Goal: Task Accomplishment & Management: Manage account settings

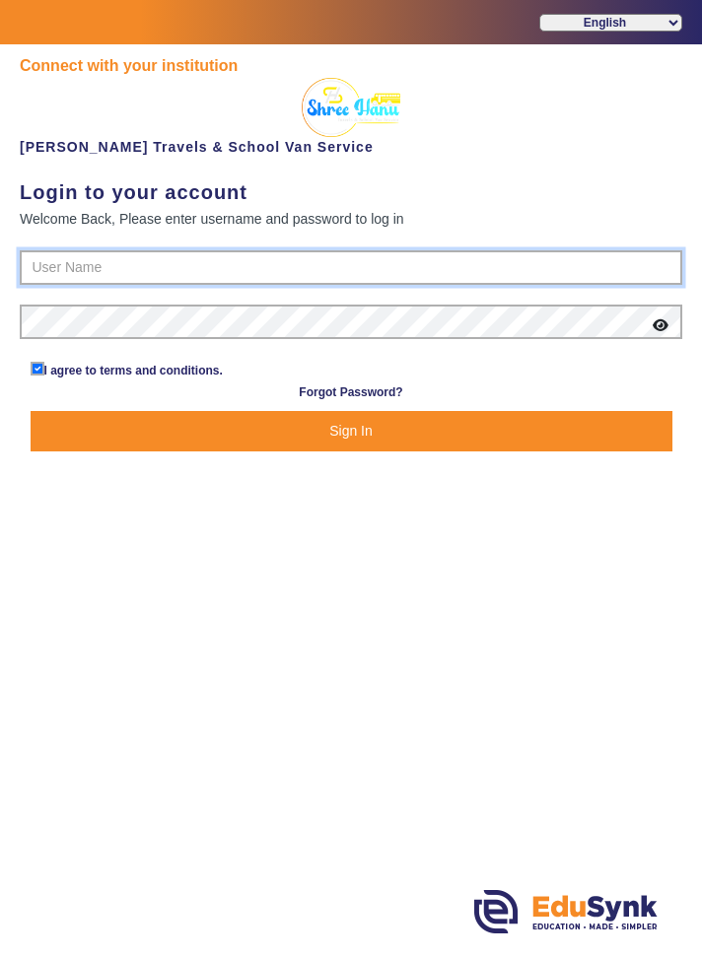
click at [548, 271] on input "text" at bounding box center [351, 267] width 662 height 35
type input "9713429926"
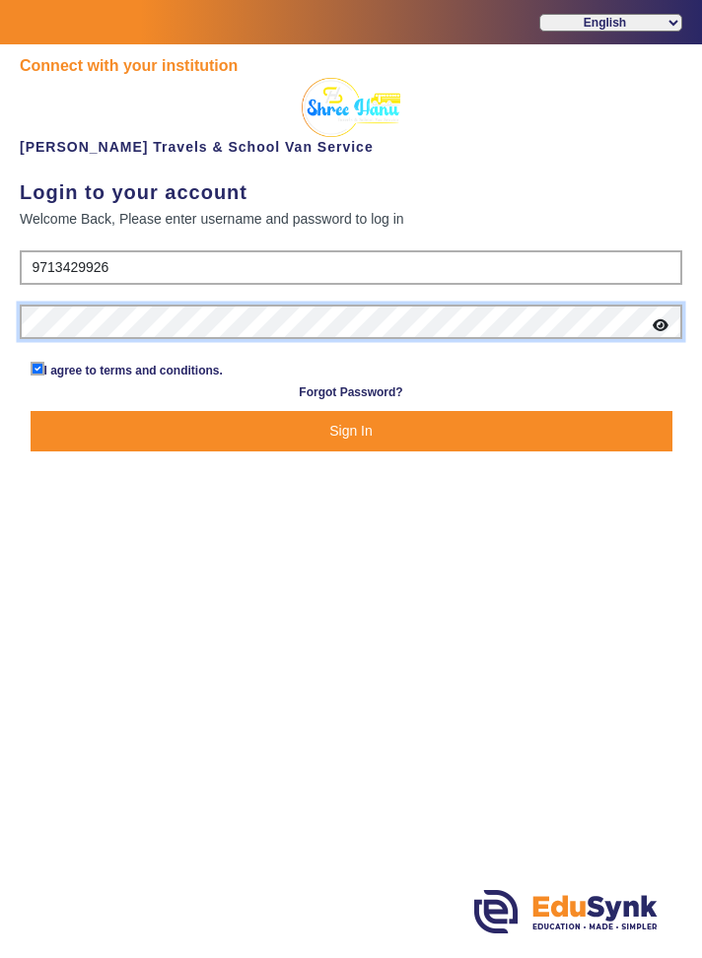
click at [31, 411] on button "Sign In" at bounding box center [352, 431] width 642 height 40
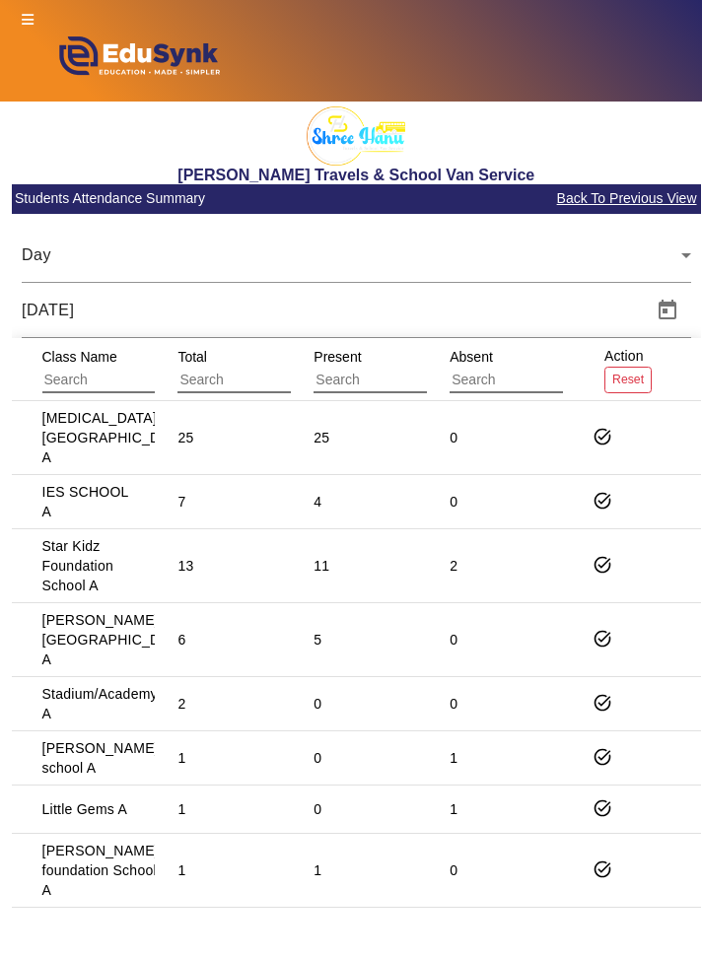
click at [31, 26] on icon at bounding box center [28, 20] width 12 height 14
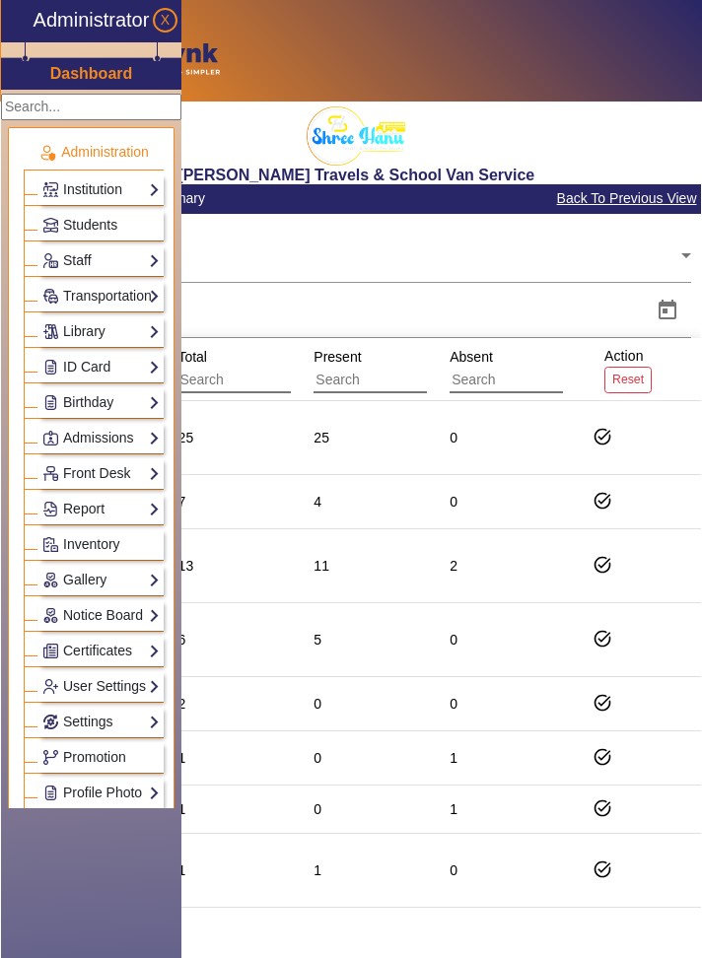
scroll to position [28, 0]
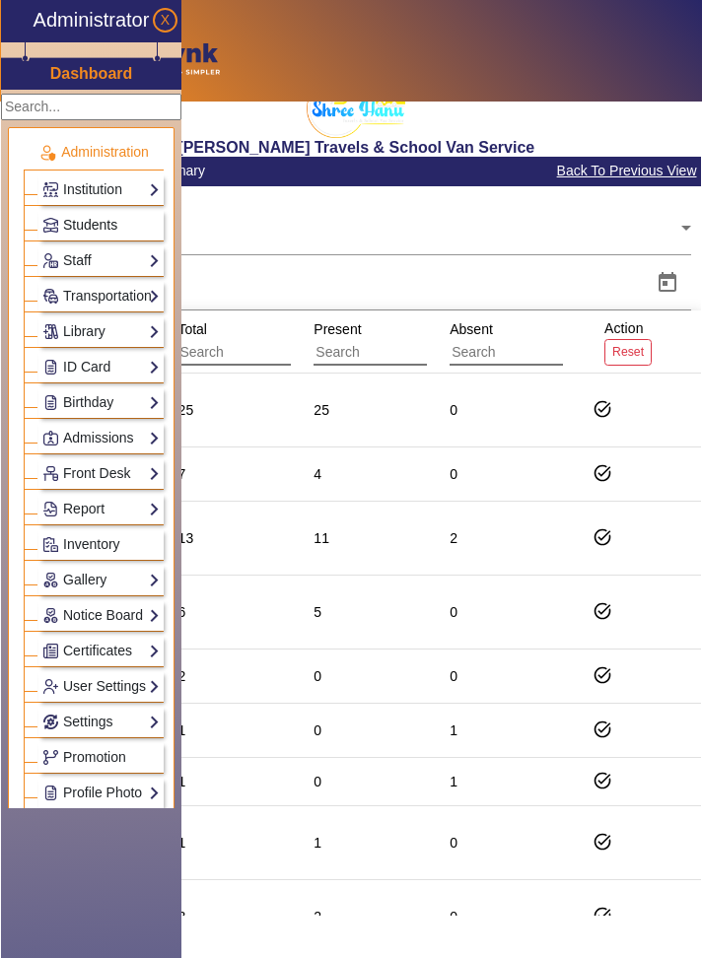
click at [149, 223] on link "Students" at bounding box center [100, 225] width 117 height 23
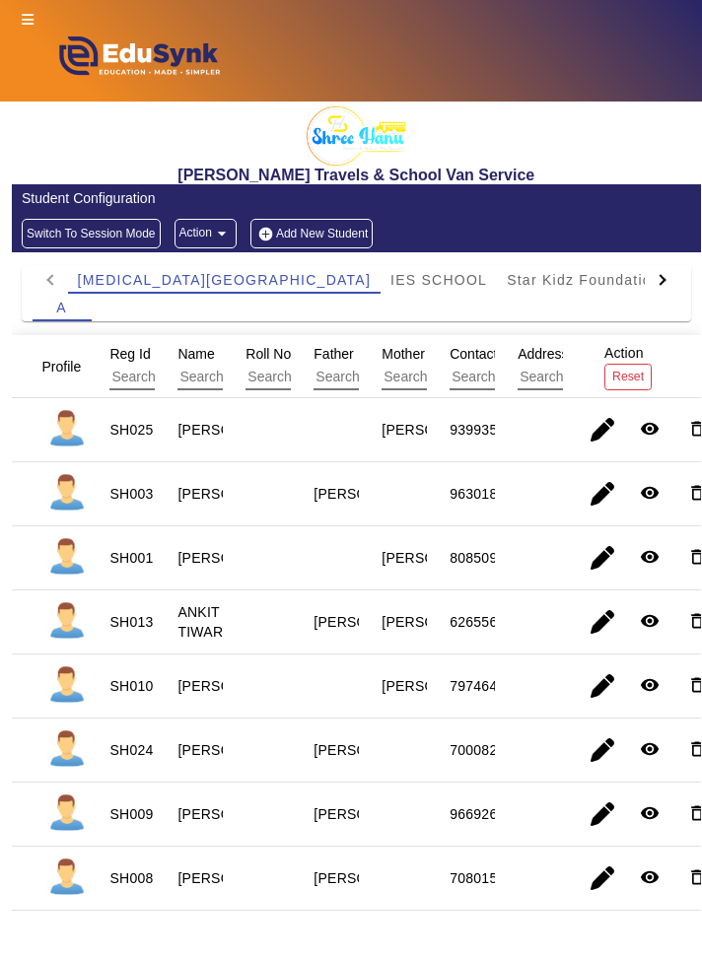
click at [675, 277] on div at bounding box center [661, 280] width 35 height 28
click at [660, 279] on div at bounding box center [659, 279] width 11 height 11
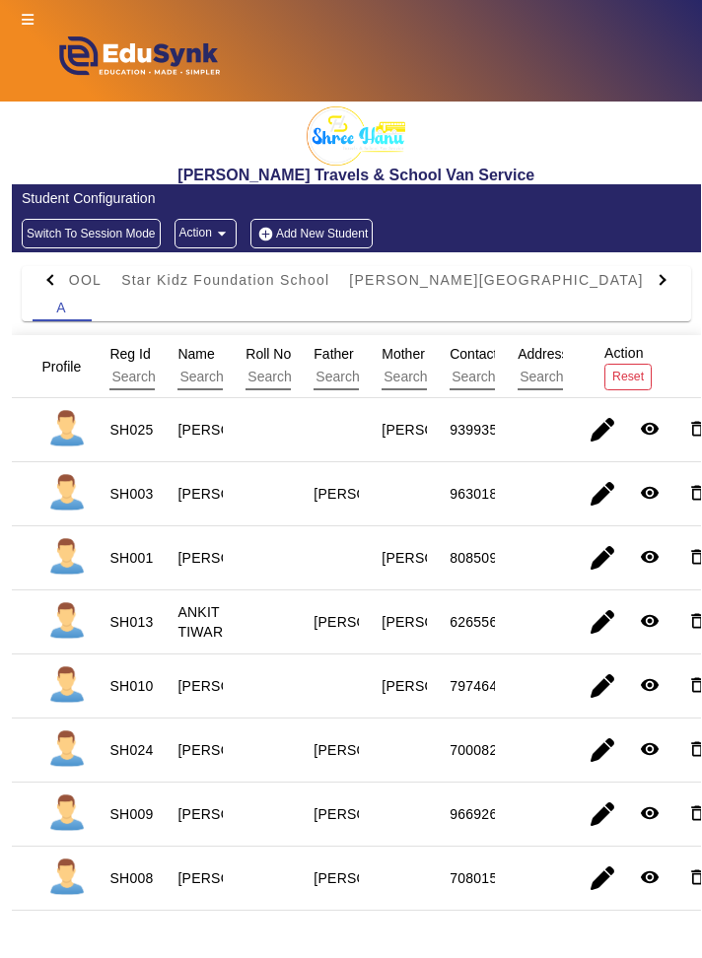
click at [42, 288] on div at bounding box center [50, 280] width 35 height 28
click at [47, 289] on div at bounding box center [50, 280] width 35 height 28
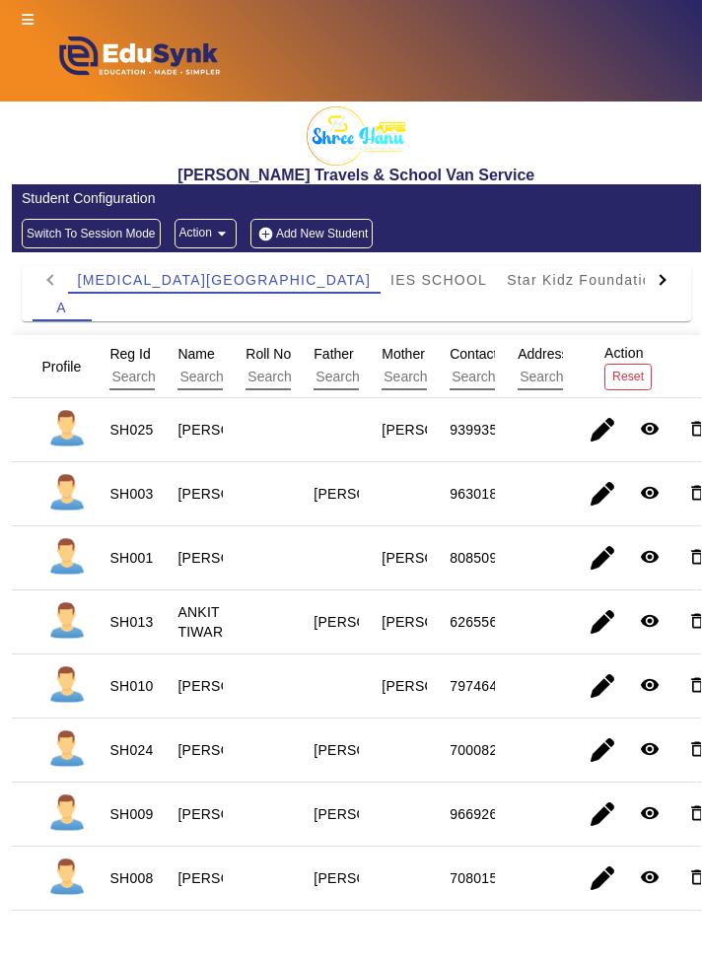
click at [26, 22] on icon at bounding box center [28, 20] width 12 height 14
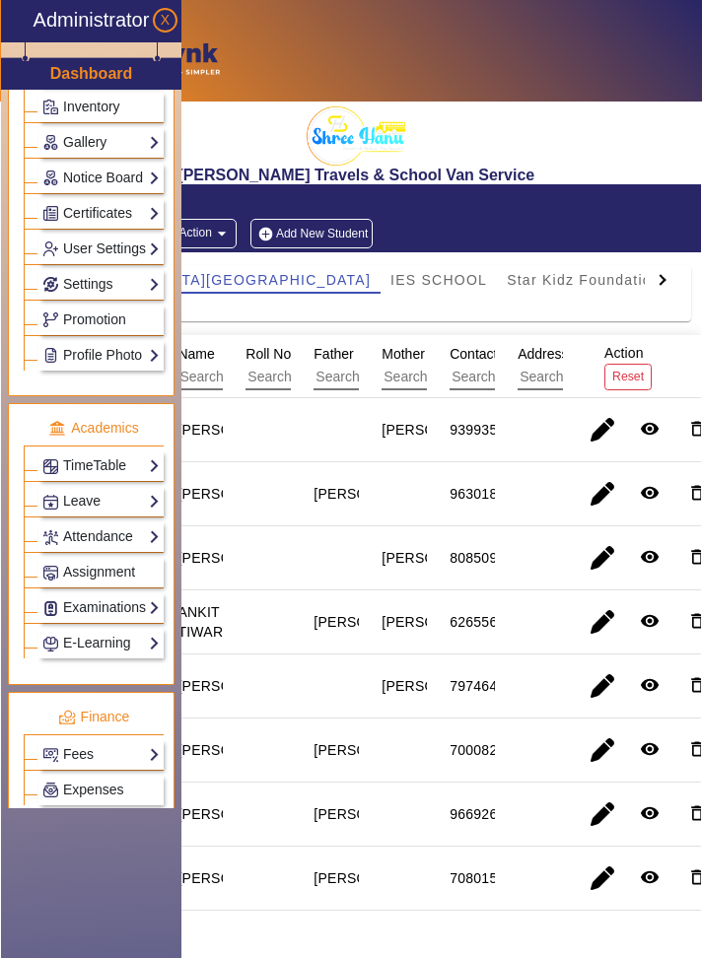
scroll to position [447, 0]
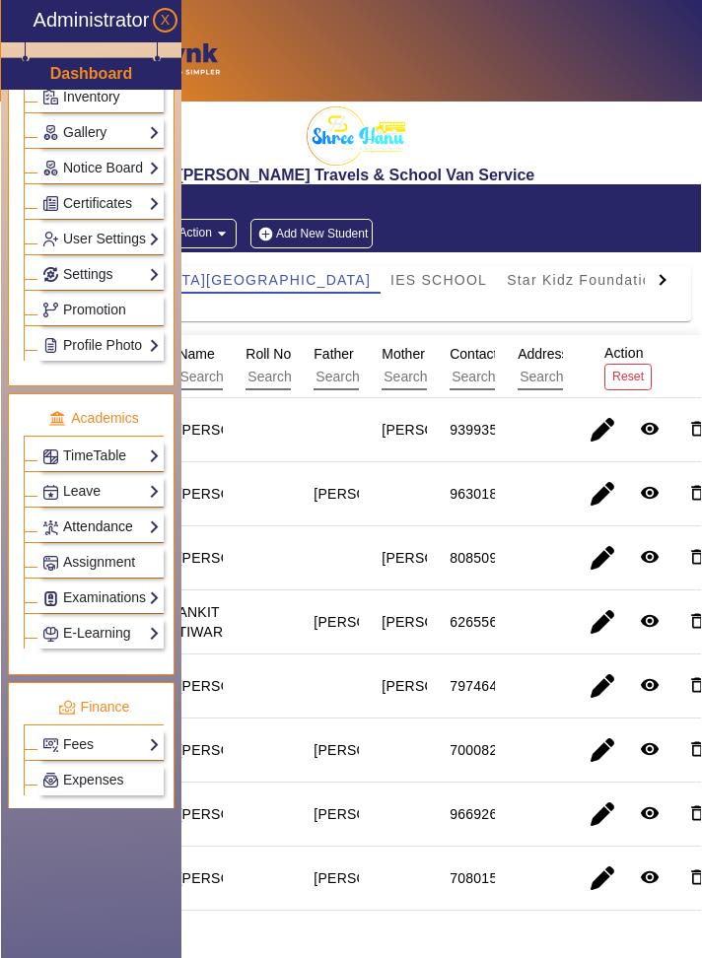
click at [158, 528] on link "Attendance" at bounding box center [100, 526] width 117 height 23
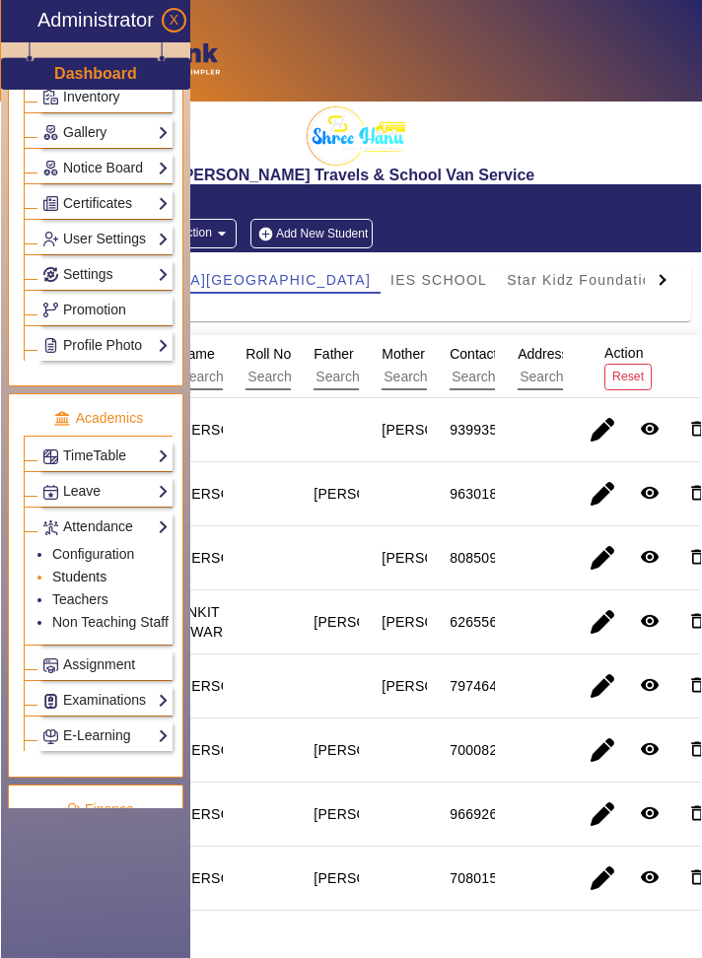
click at [101, 574] on link "Students" at bounding box center [79, 577] width 54 height 16
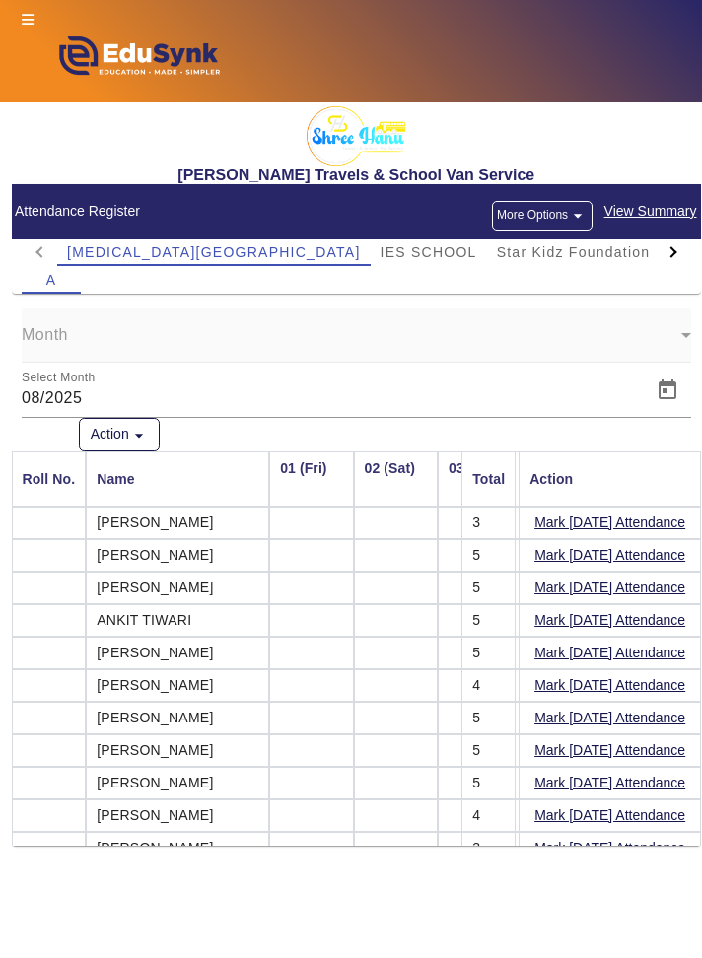
scroll to position [0, 2165]
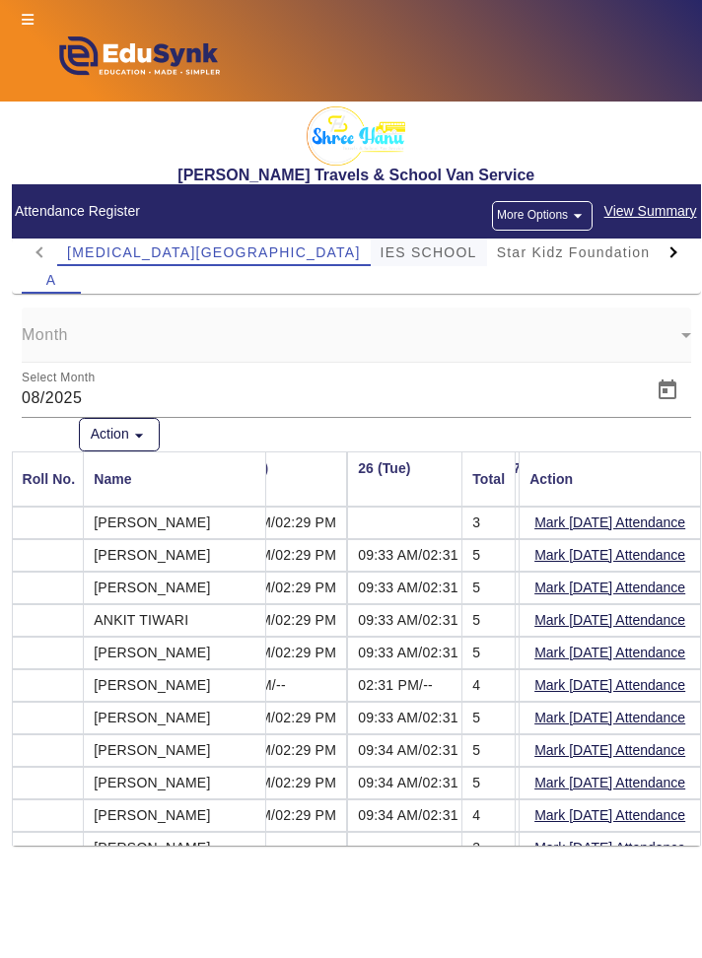
click at [380, 257] on span "IES SCHOOL" at bounding box center [428, 252] width 97 height 14
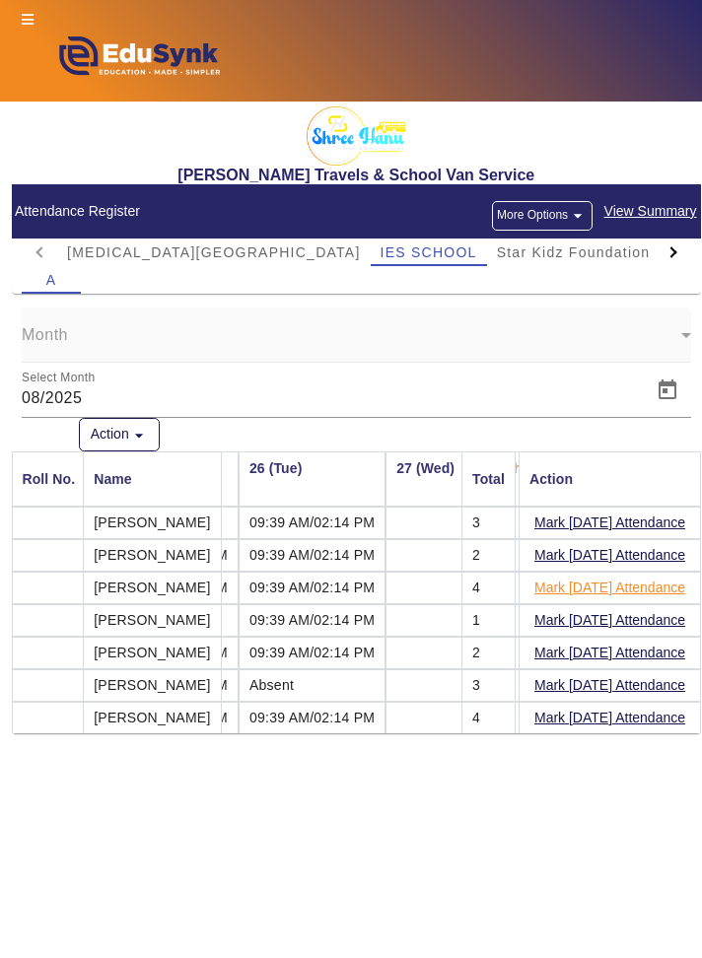
click at [662, 589] on button "Mark [DATE] Attendance" at bounding box center [609, 587] width 155 height 25
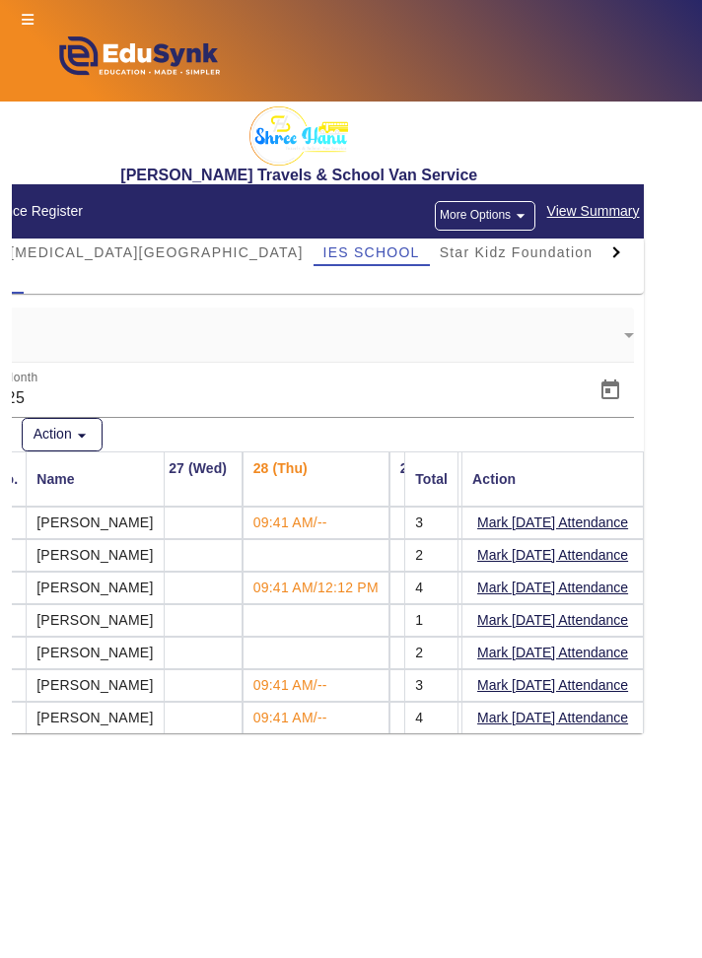
scroll to position [0, 2334]
click at [508, 215] on button "More Options arrow_drop_down" at bounding box center [485, 216] width 101 height 30
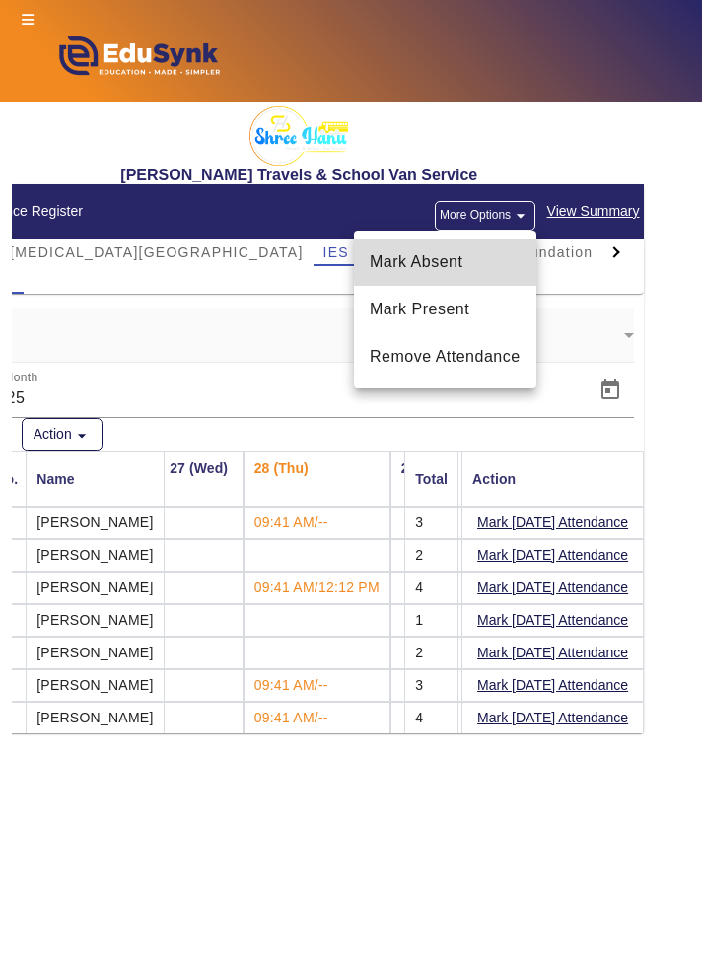
click at [507, 259] on span "Mark Absent" at bounding box center [445, 262] width 151 height 24
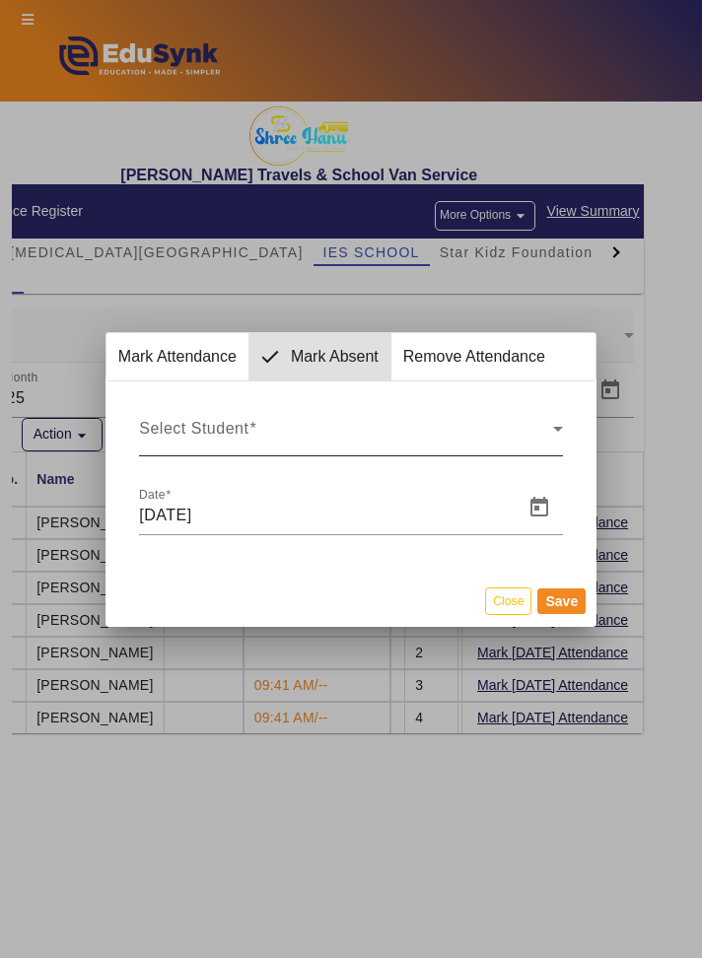
click at [516, 425] on span "Select Student" at bounding box center [345, 437] width 413 height 24
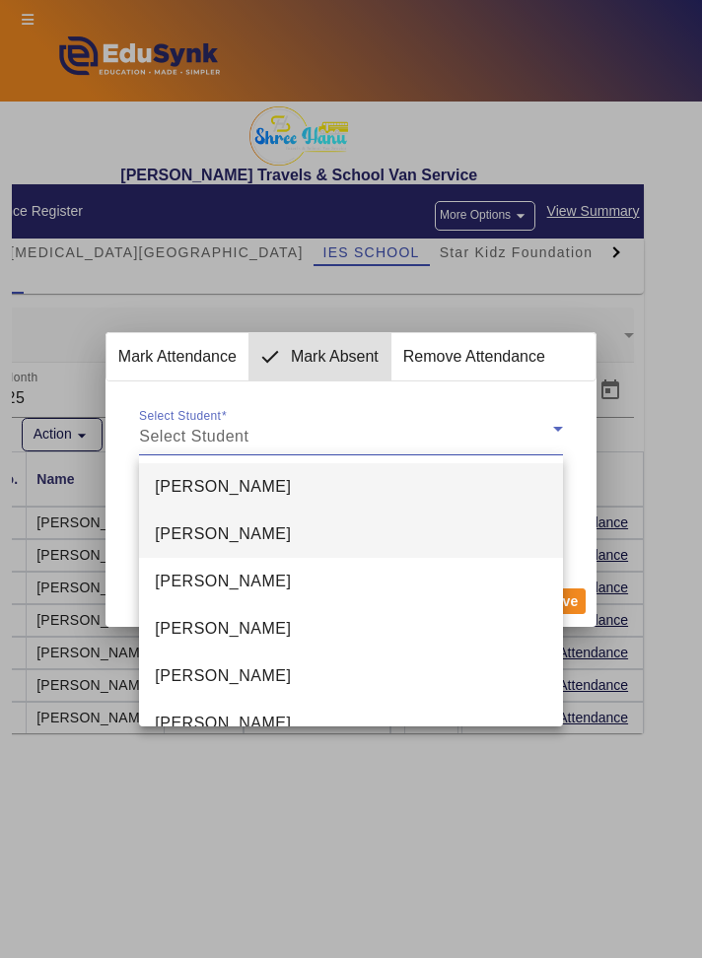
click at [394, 535] on mat-option "[PERSON_NAME]" at bounding box center [350, 533] width 423 height 47
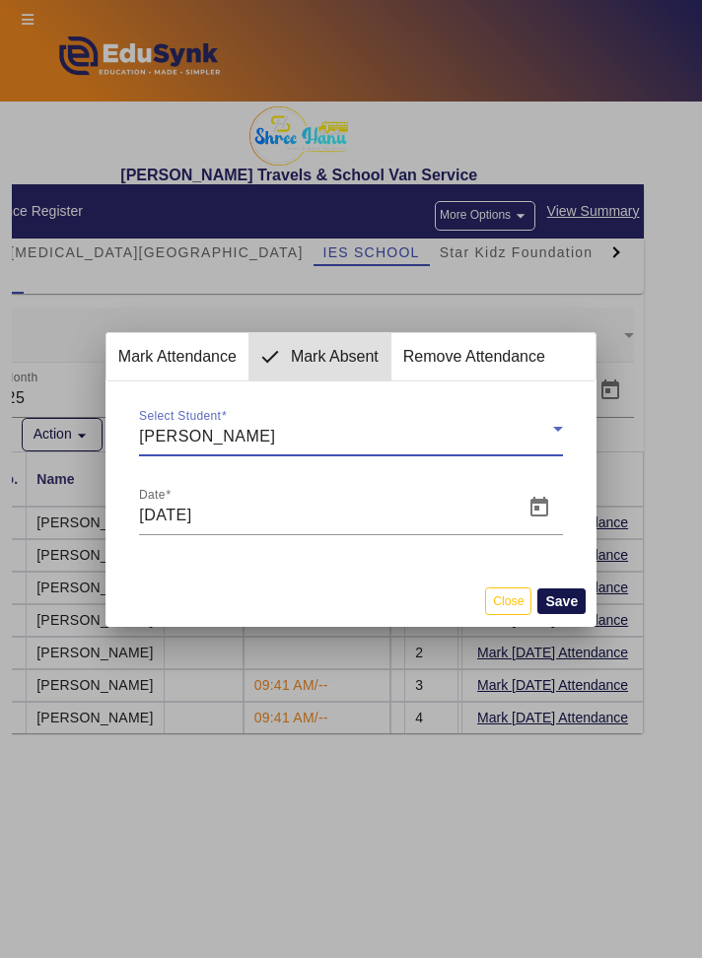
click at [571, 607] on button "Save" at bounding box center [561, 601] width 48 height 26
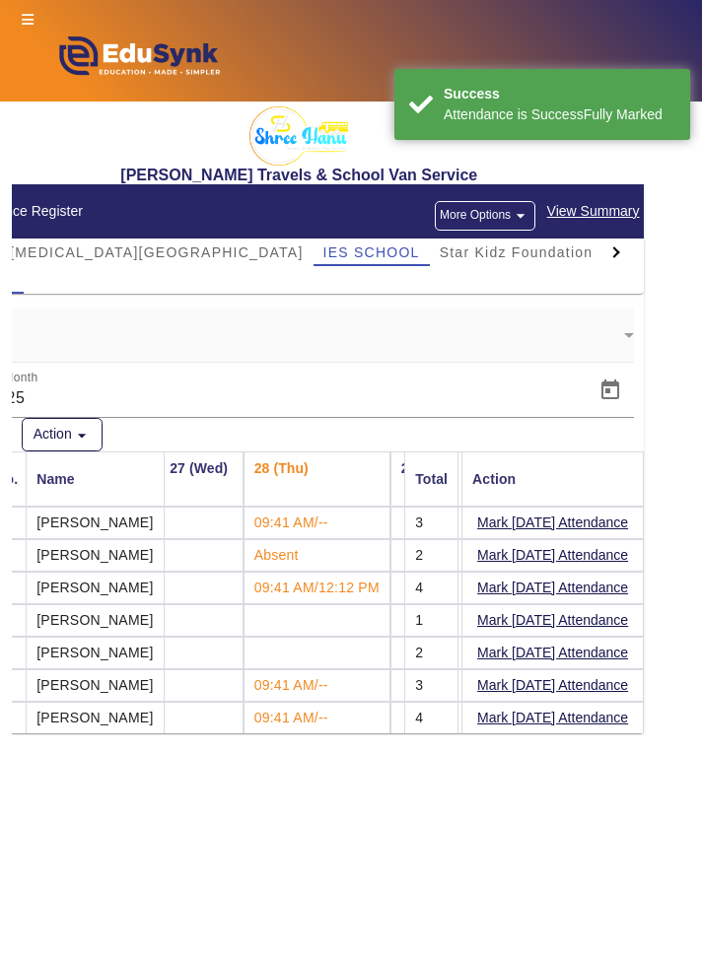
click at [493, 220] on button "More Options arrow_drop_down" at bounding box center [485, 216] width 101 height 30
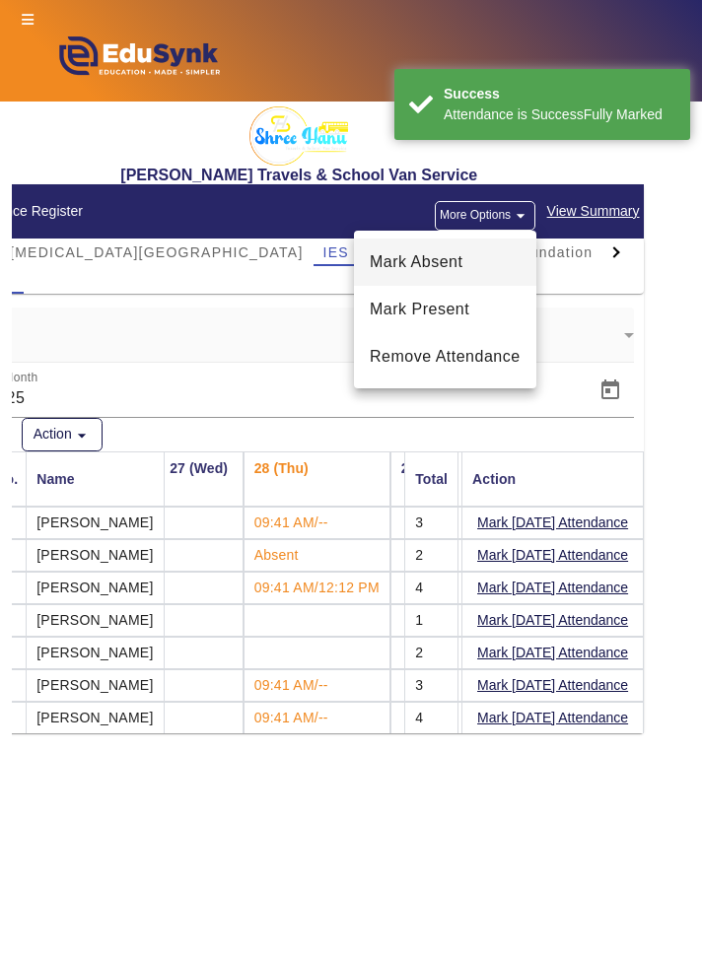
click at [461, 267] on span "Mark Absent" at bounding box center [445, 262] width 151 height 24
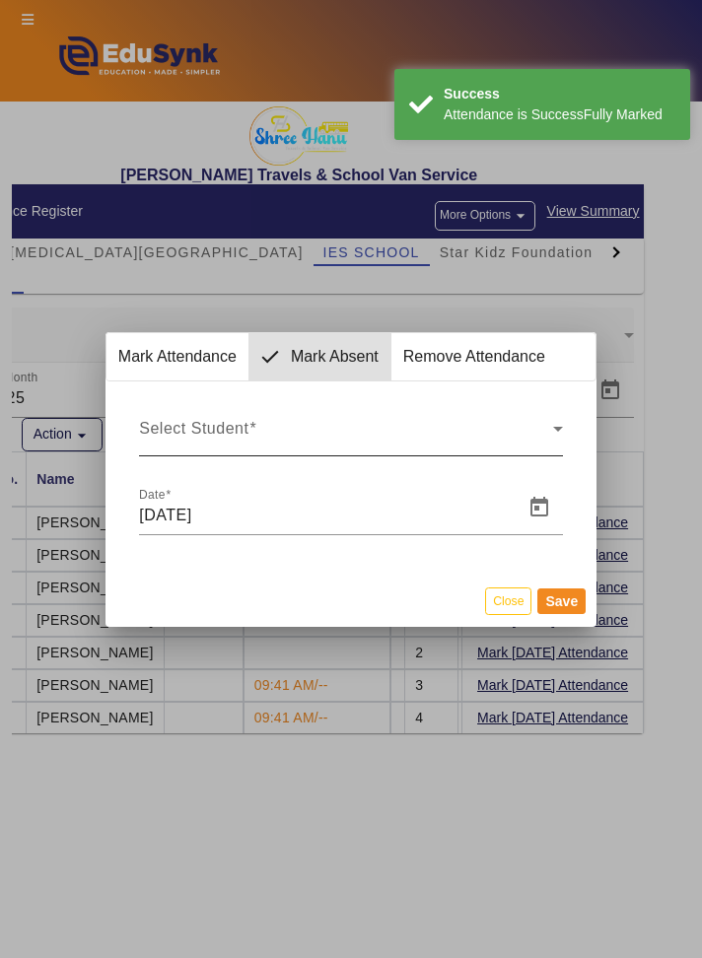
click at [557, 440] on icon at bounding box center [558, 429] width 24 height 24
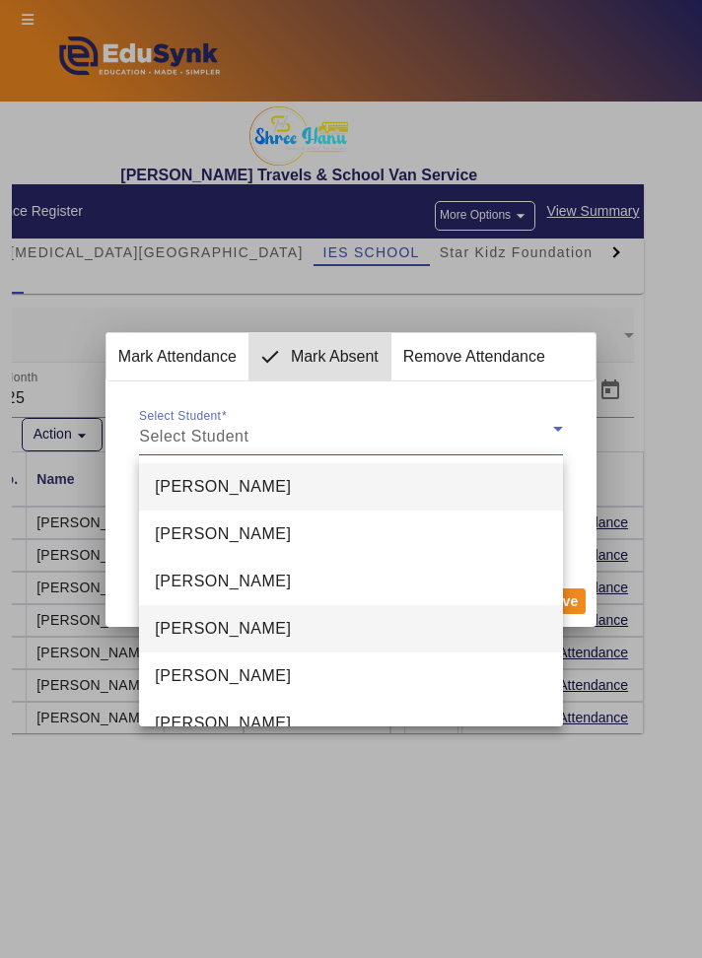
click at [413, 641] on mat-option "[PERSON_NAME]" at bounding box center [350, 628] width 423 height 47
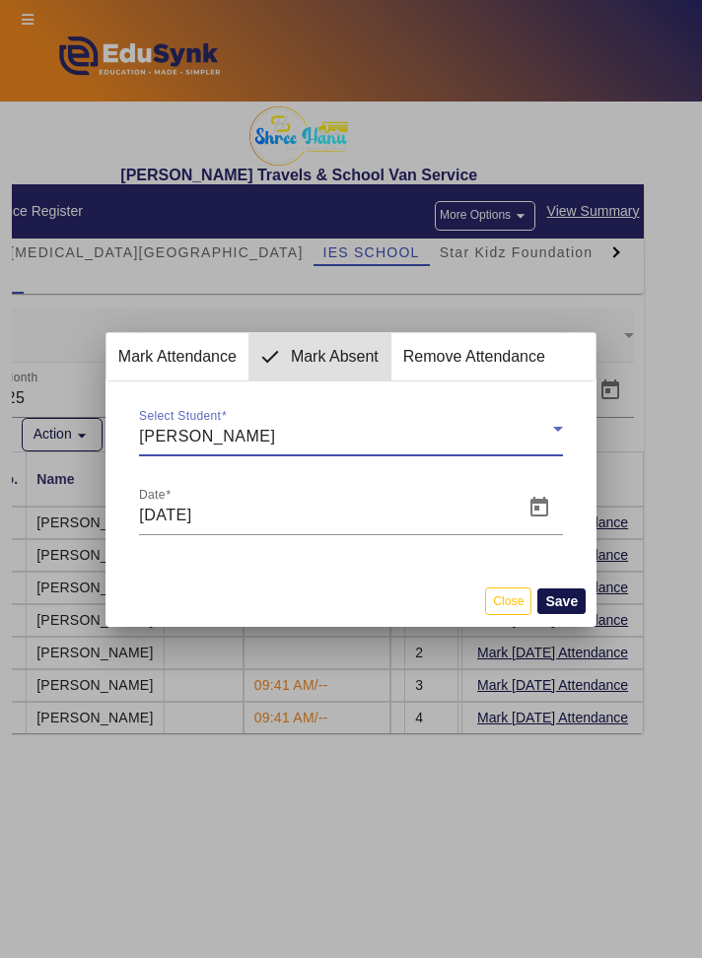
click at [575, 605] on button "Save" at bounding box center [561, 601] width 48 height 26
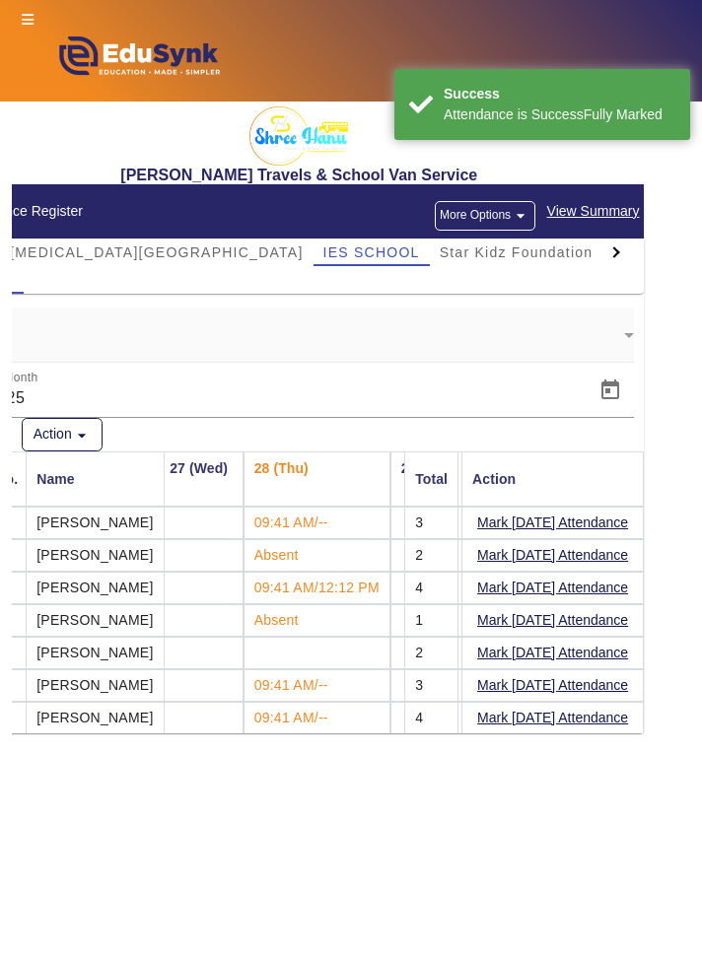
click at [493, 221] on button "More Options arrow_drop_down" at bounding box center [485, 216] width 101 height 30
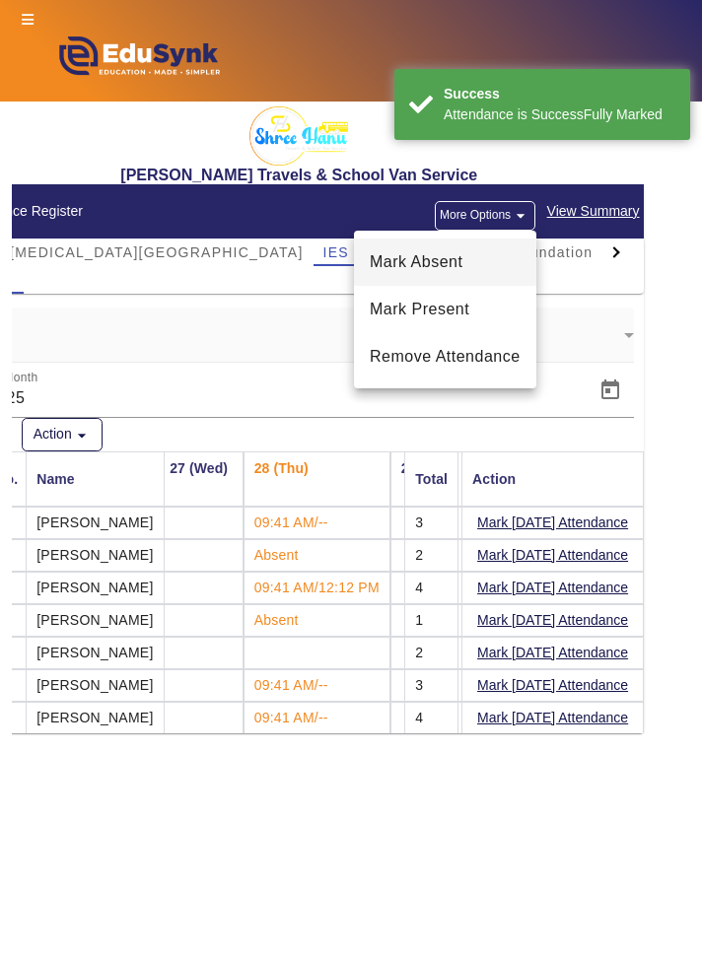
click at [489, 264] on span "Mark Absent" at bounding box center [445, 262] width 151 height 24
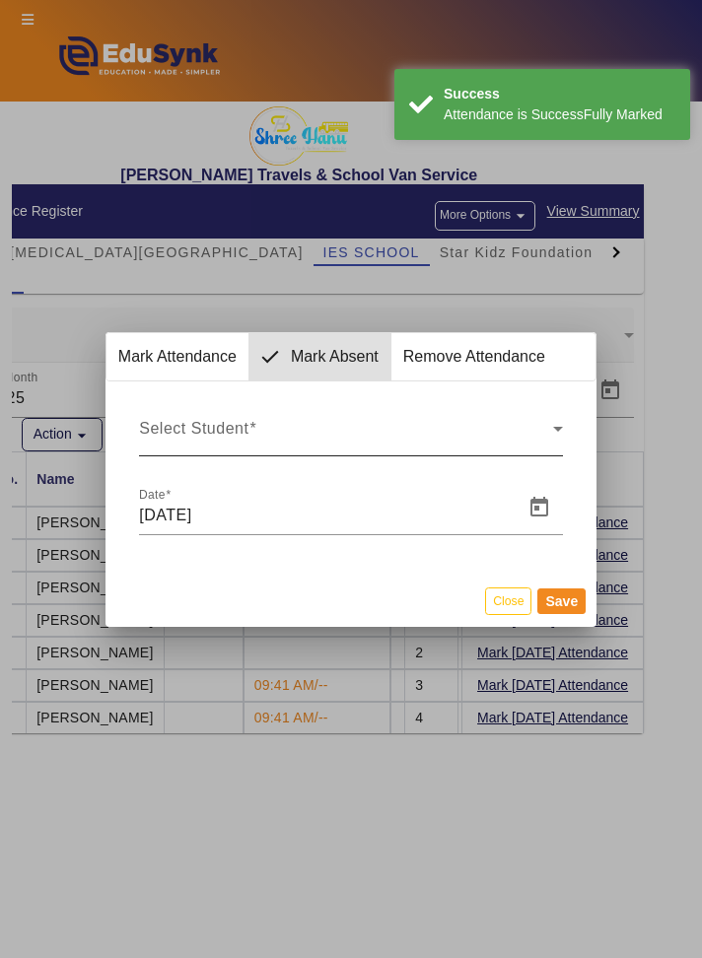
click at [546, 435] on icon at bounding box center [558, 429] width 24 height 24
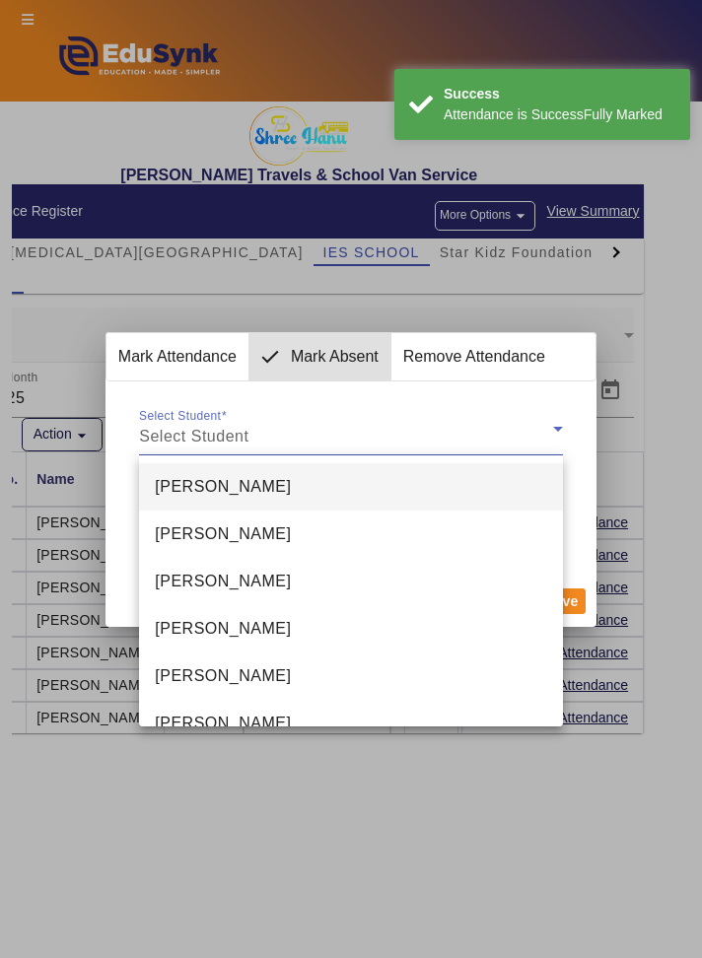
scroll to position [75, 0]
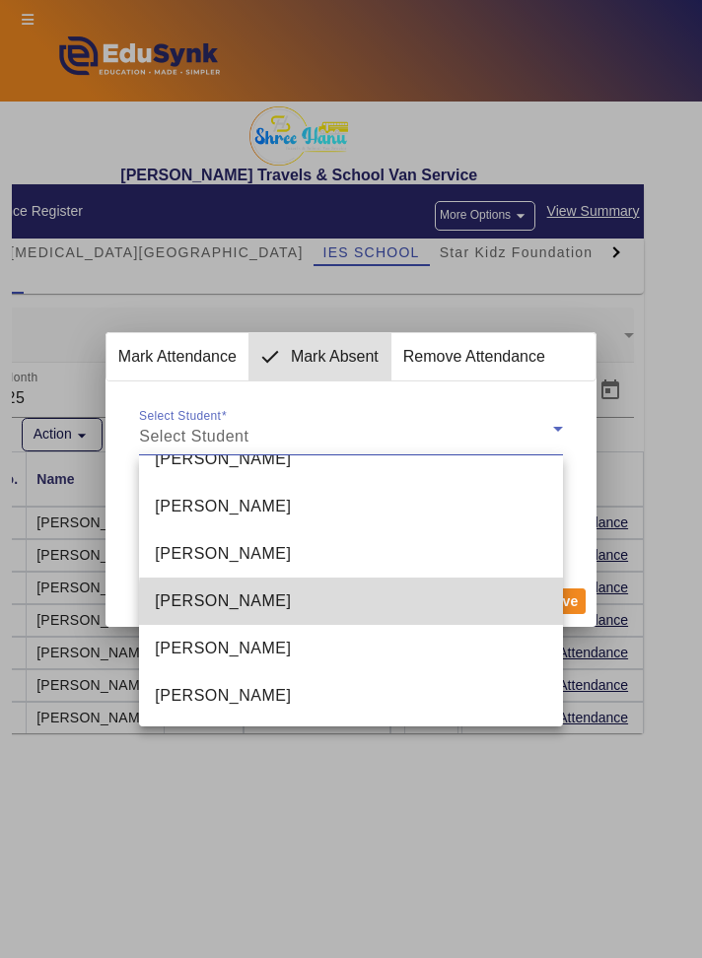
click at [391, 604] on mat-option "[PERSON_NAME]" at bounding box center [350, 600] width 423 height 47
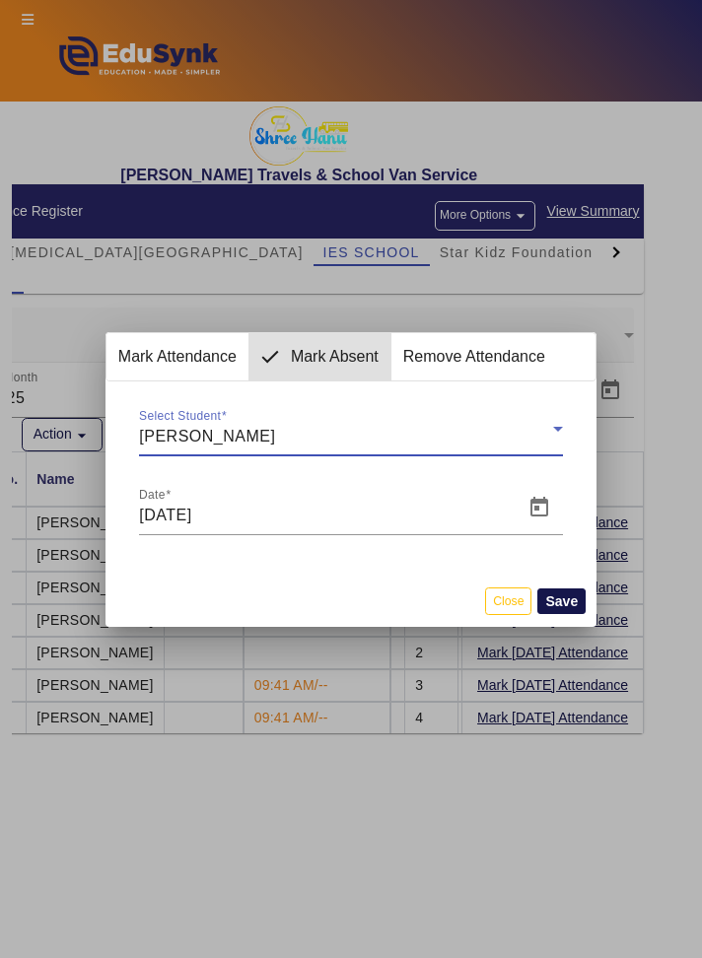
click at [571, 599] on button "Save" at bounding box center [561, 601] width 48 height 26
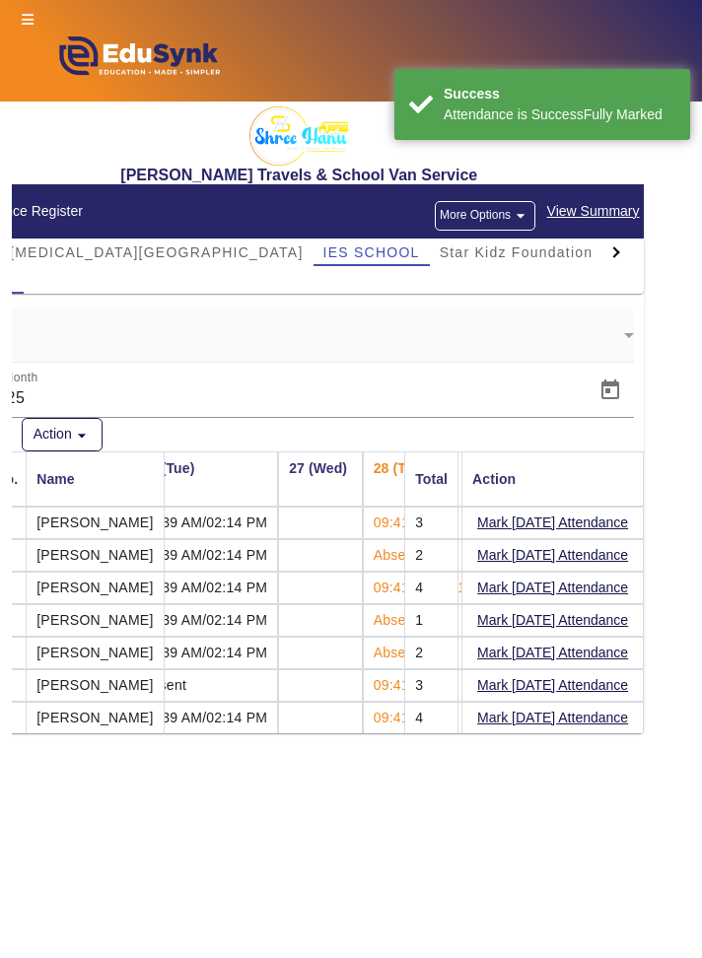
scroll to position [0, 2214]
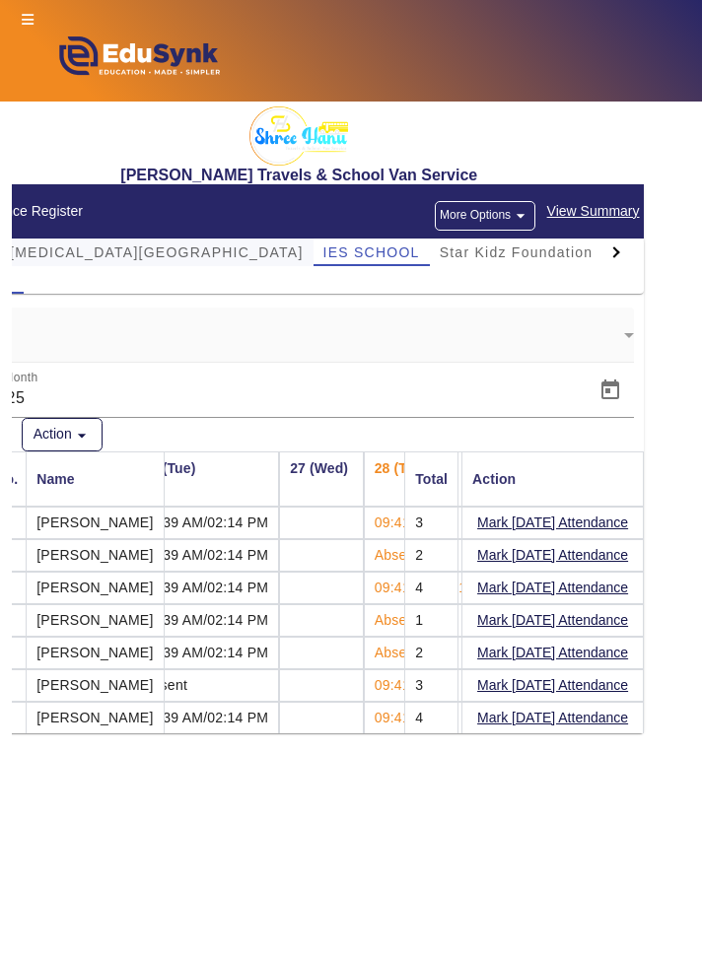
click at [99, 257] on span "[MEDICAL_DATA][GEOGRAPHIC_DATA]" at bounding box center [157, 252] width 294 height 14
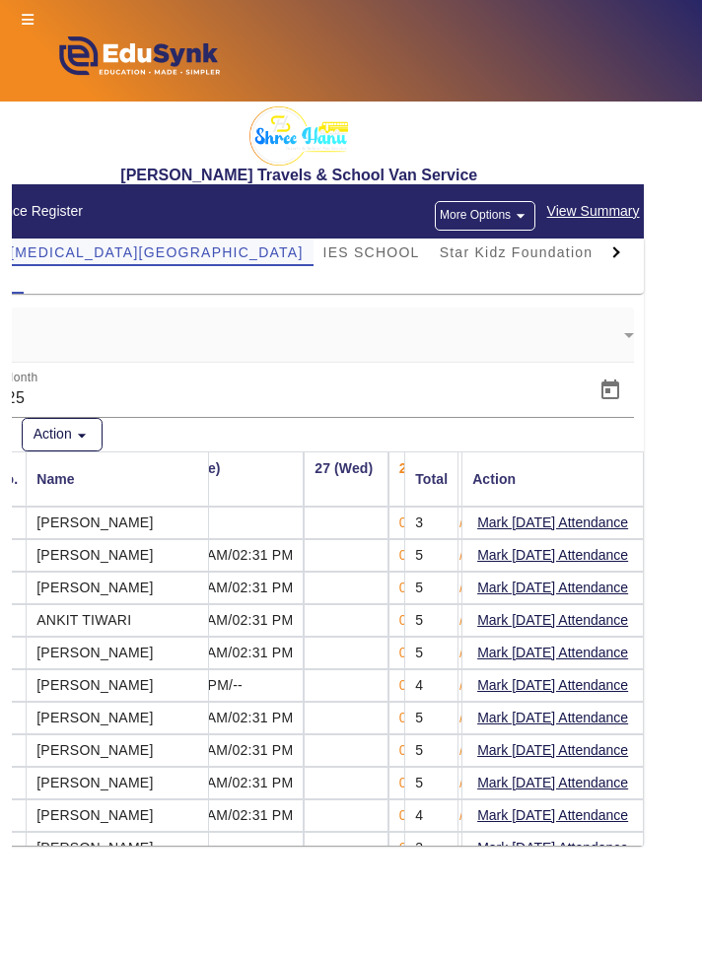
scroll to position [0, 2293]
click at [337, 494] on th "27 (Wed)" at bounding box center [350, 478] width 84 height 55
click at [347, 476] on th "27 (Wed)" at bounding box center [350, 478] width 84 height 55
click at [350, 469] on th "27 (Wed)" at bounding box center [350, 478] width 84 height 55
click at [348, 542] on td at bounding box center [350, 555] width 84 height 33
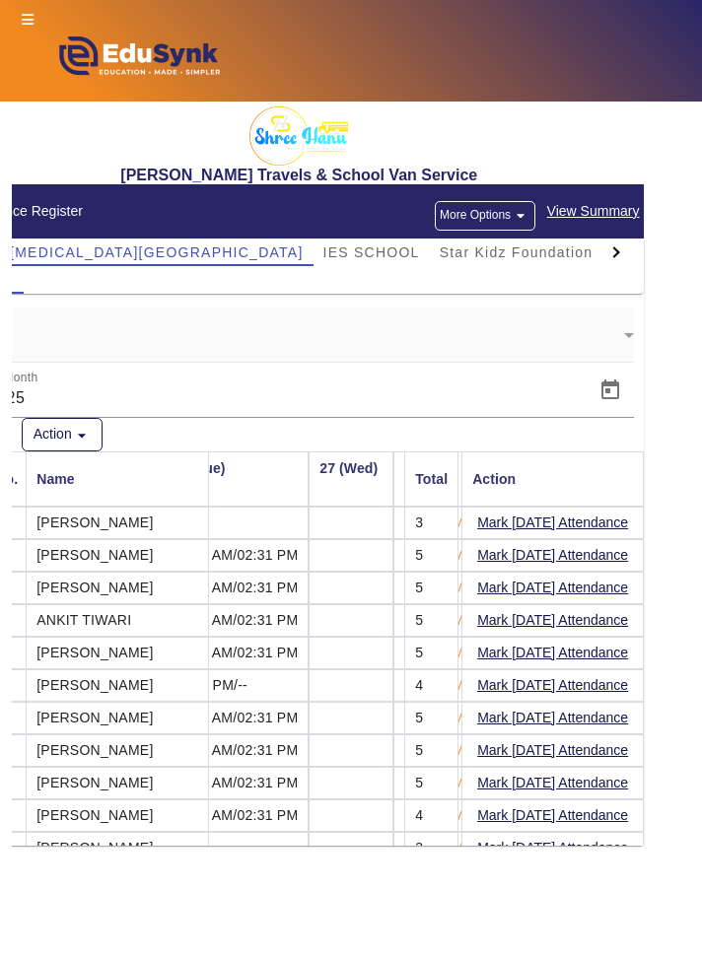
click at [353, 525] on td at bounding box center [350, 523] width 84 height 33
click at [347, 530] on td at bounding box center [350, 523] width 84 height 33
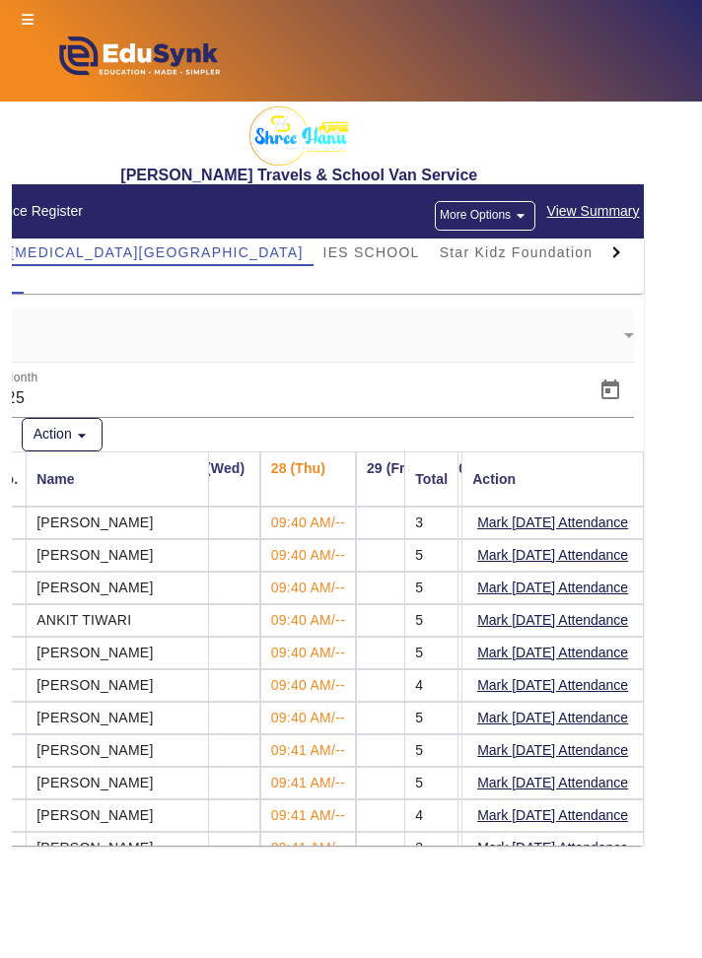
scroll to position [0, 2424]
click at [627, 214] on span "View Summary" at bounding box center [593, 211] width 95 height 23
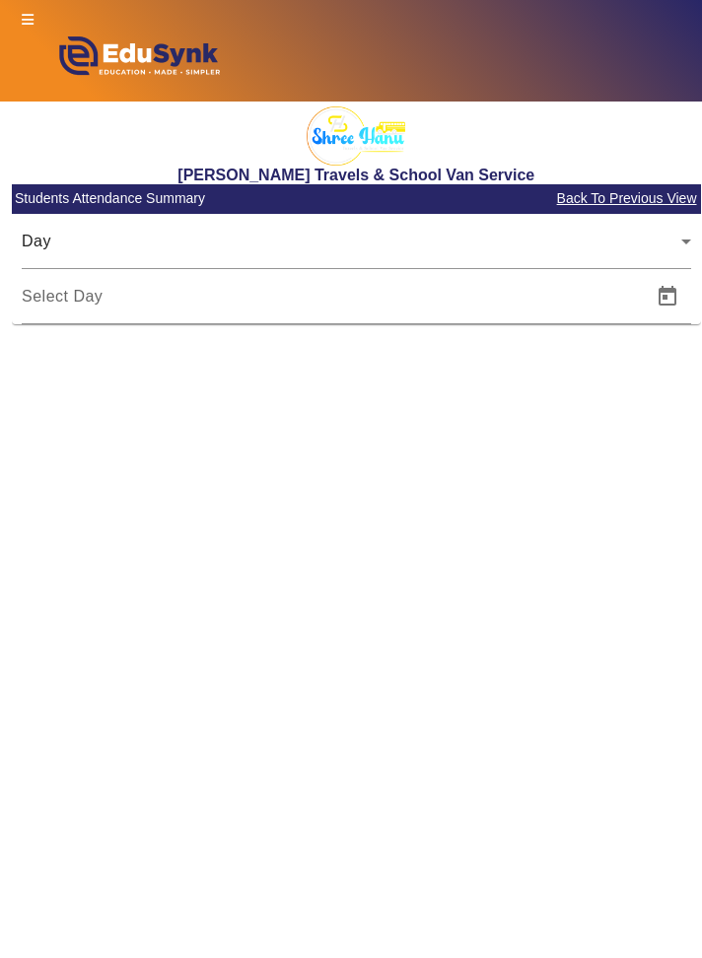
type input "[DATE]"
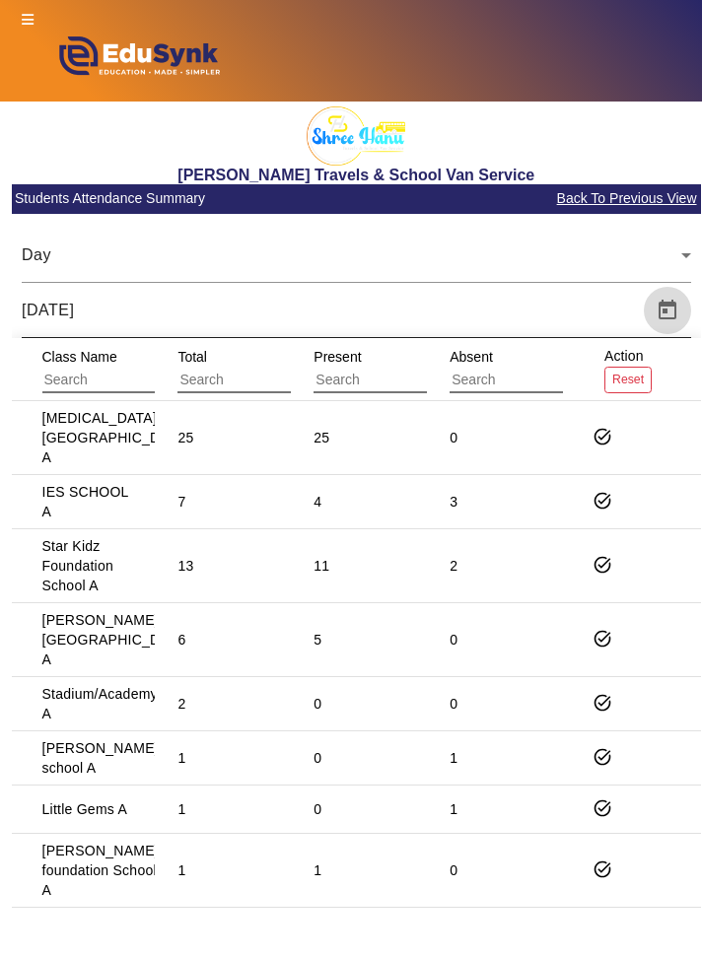
click at [673, 311] on span "Open calendar" at bounding box center [666, 310] width 47 height 47
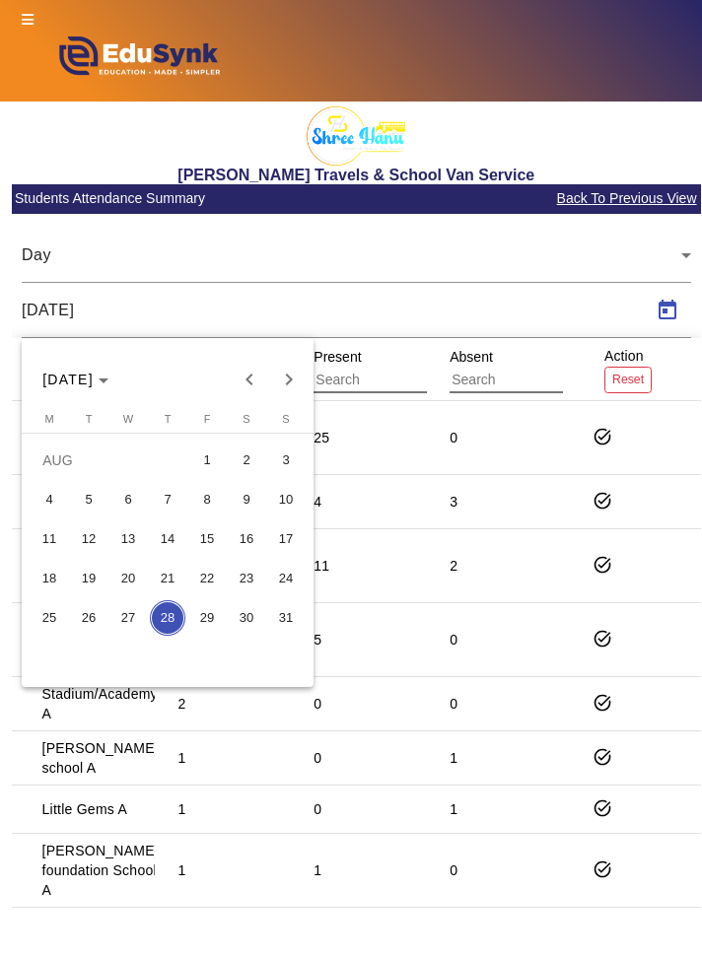
click at [674, 230] on div at bounding box center [351, 479] width 702 height 958
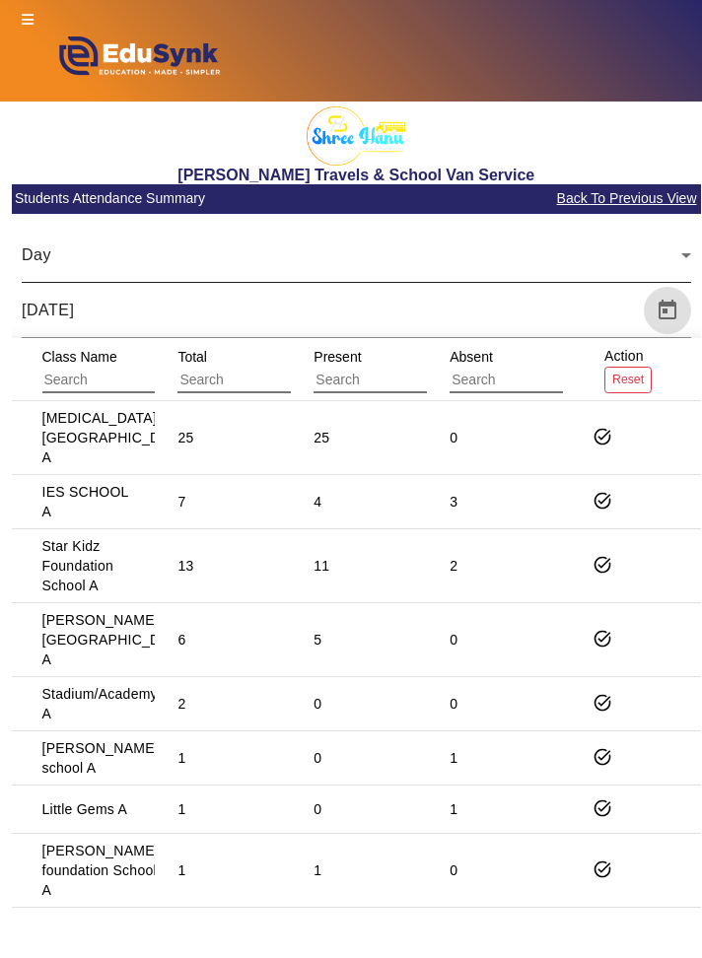
click at [679, 251] on icon at bounding box center [686, 255] width 24 height 24
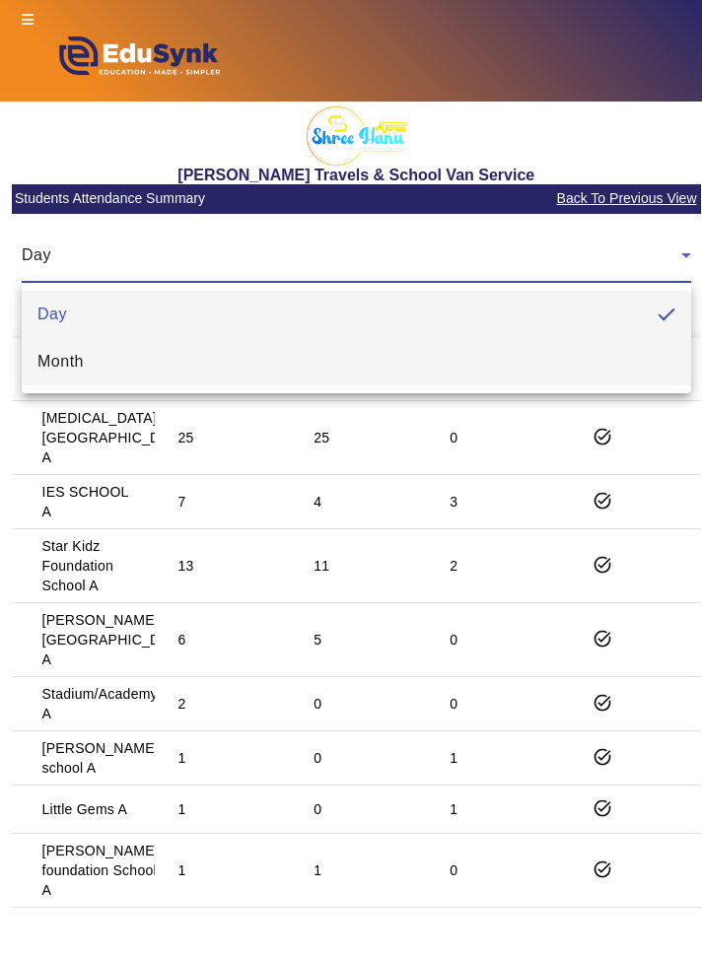
click at [572, 350] on mat-option "Month" at bounding box center [356, 361] width 669 height 47
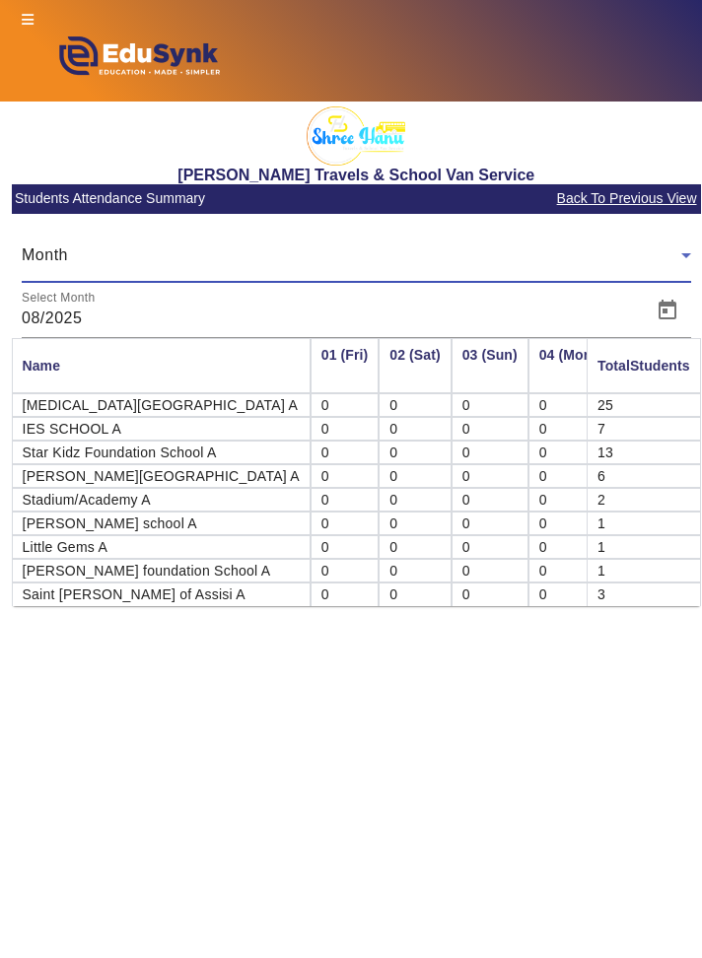
click at [154, 451] on mat-cell "Star Kidz Foundation School A" at bounding box center [161, 452] width 299 height 24
click at [159, 477] on mat-cell "[PERSON_NAME][GEOGRAPHIC_DATA] A" at bounding box center [161, 476] width 299 height 24
